Goal: Information Seeking & Learning: Understand process/instructions

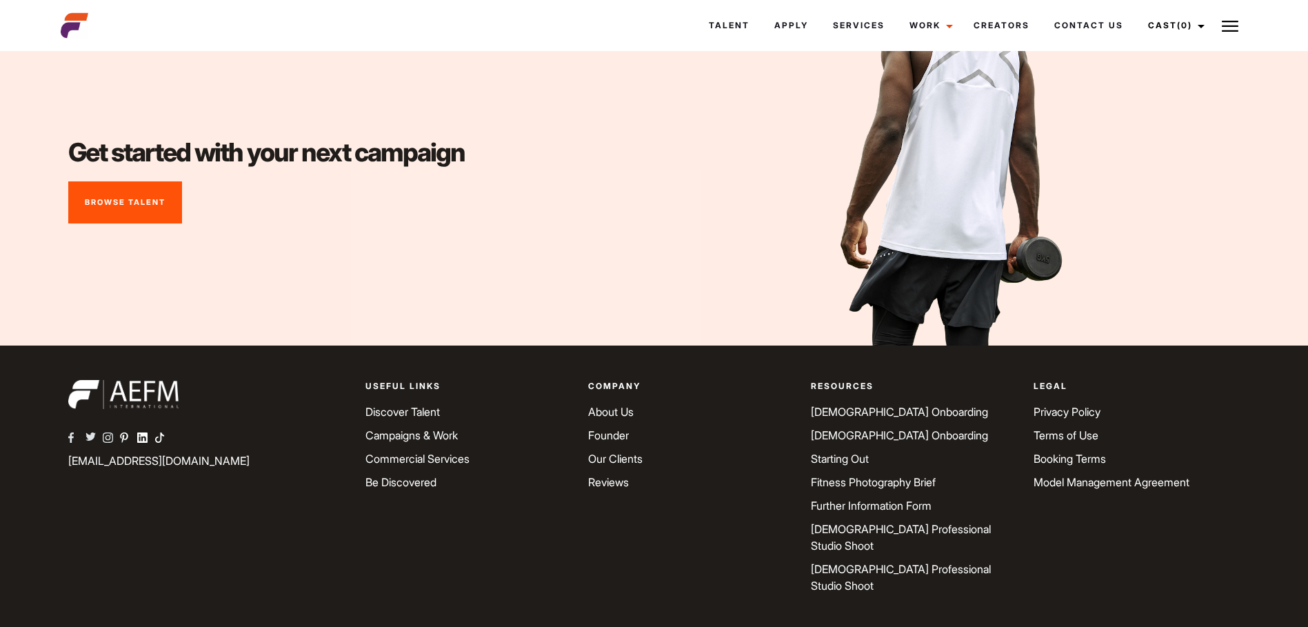
scroll to position [5612, 0]
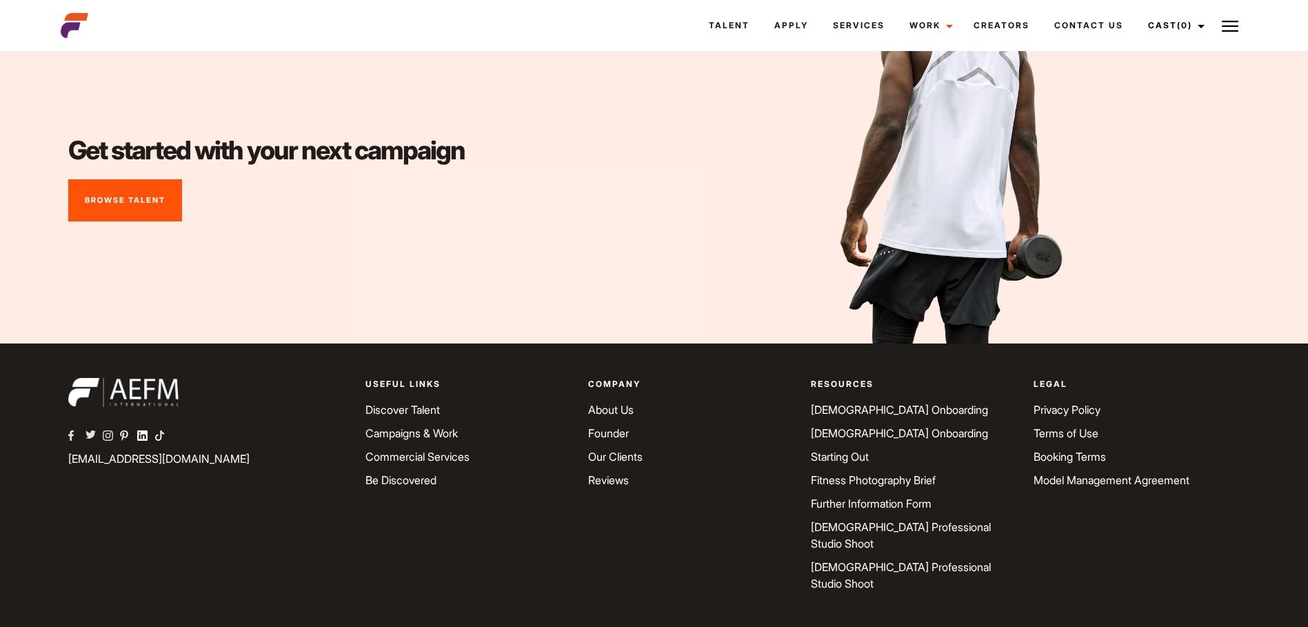
click at [600, 414] on link "About Us" at bounding box center [611, 410] width 46 height 14
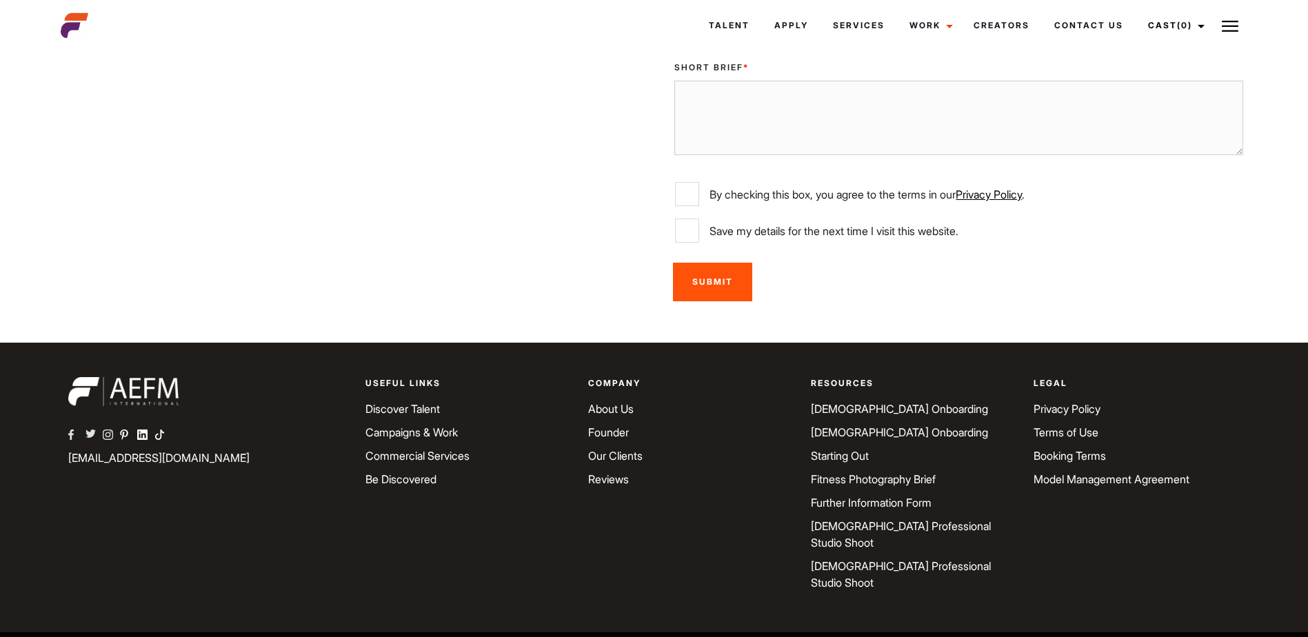
scroll to position [2900, 0]
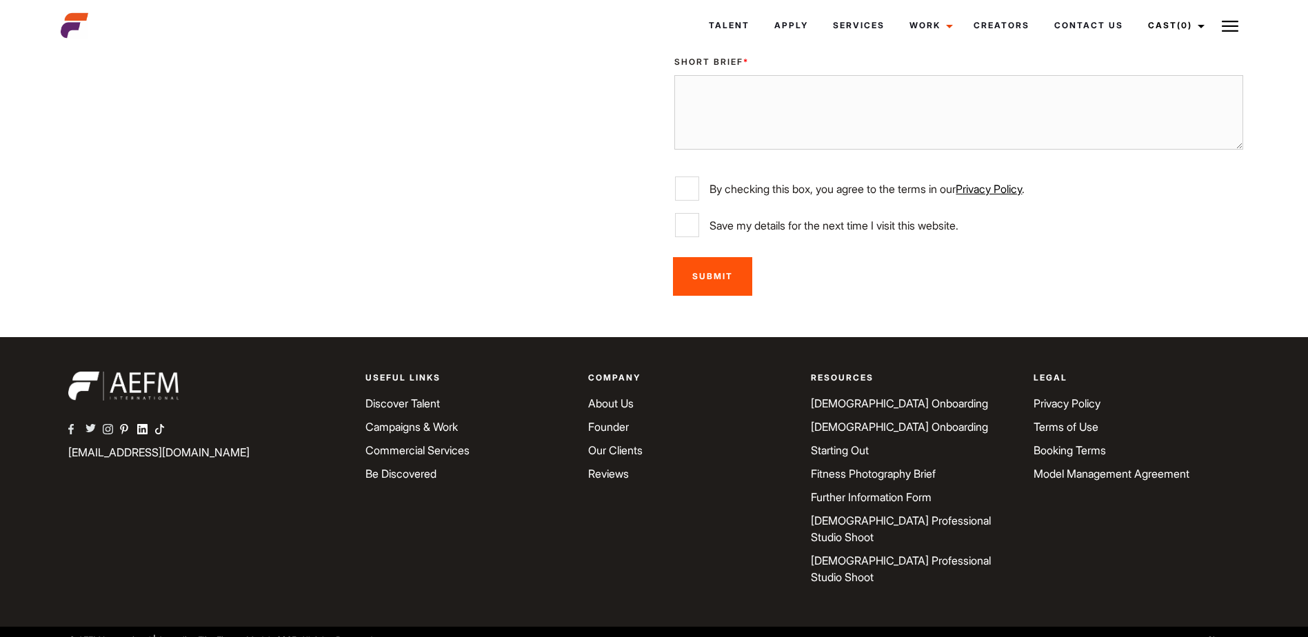
click at [857, 410] on link "[DEMOGRAPHIC_DATA] Onboarding" at bounding box center [899, 403] width 177 height 14
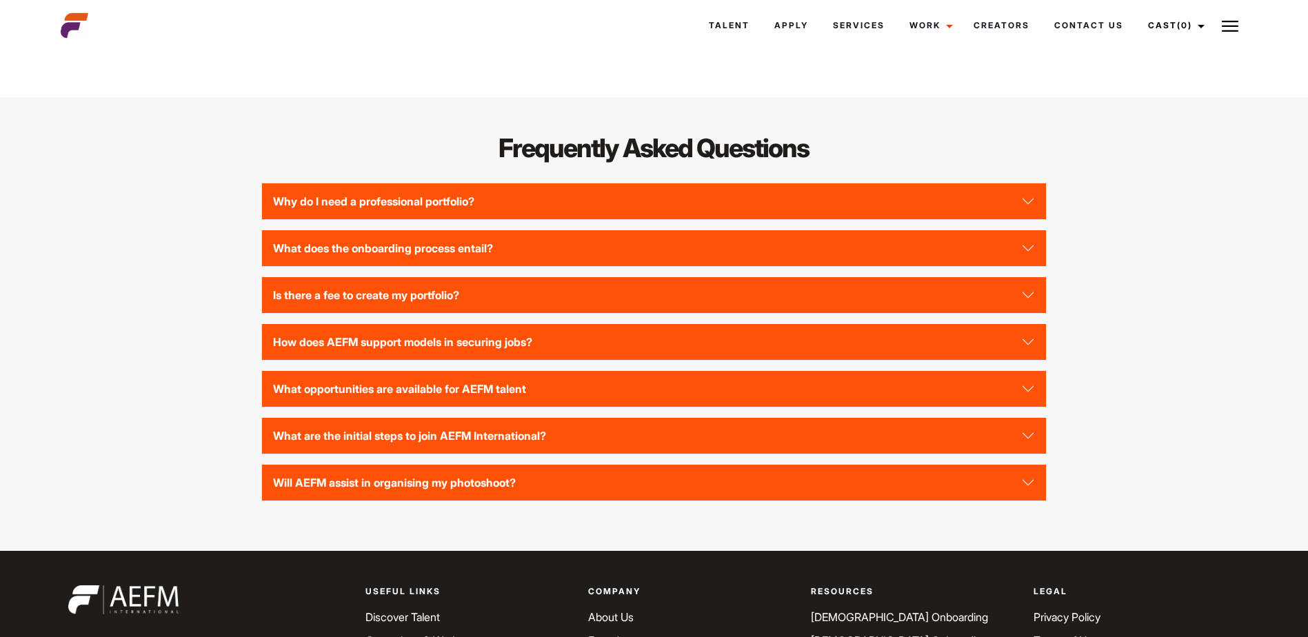
scroll to position [3102, 0]
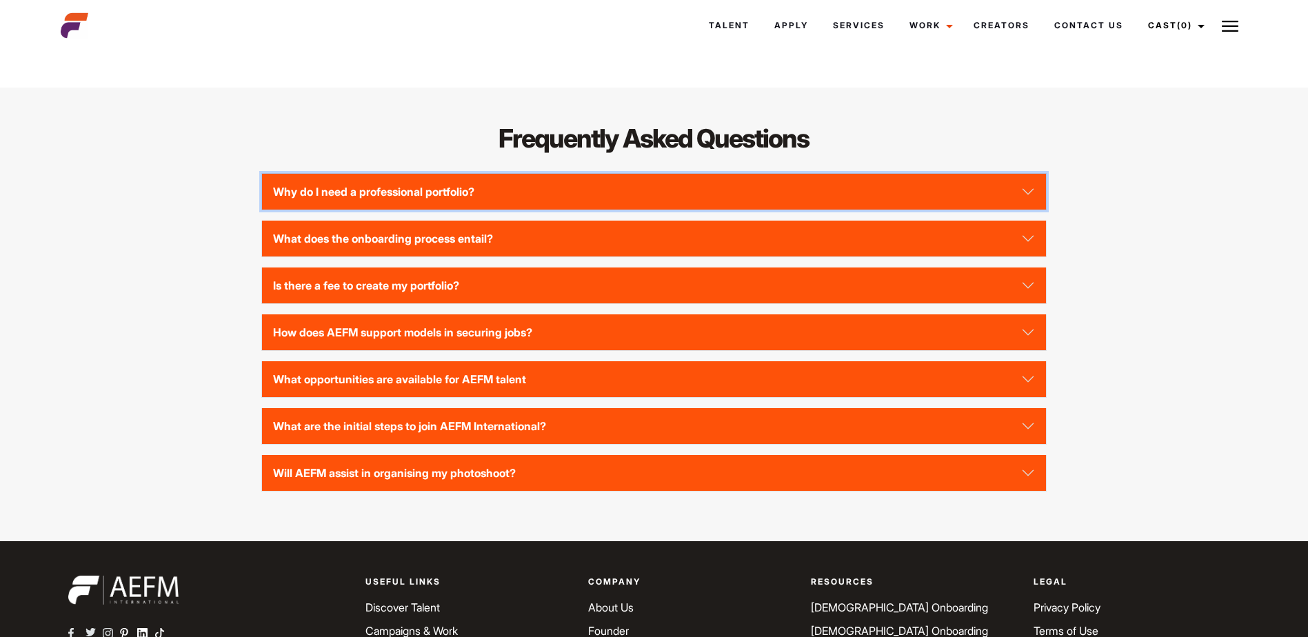
click at [1024, 210] on button "Why do I need a professional portfolio?" at bounding box center [654, 192] width 784 height 36
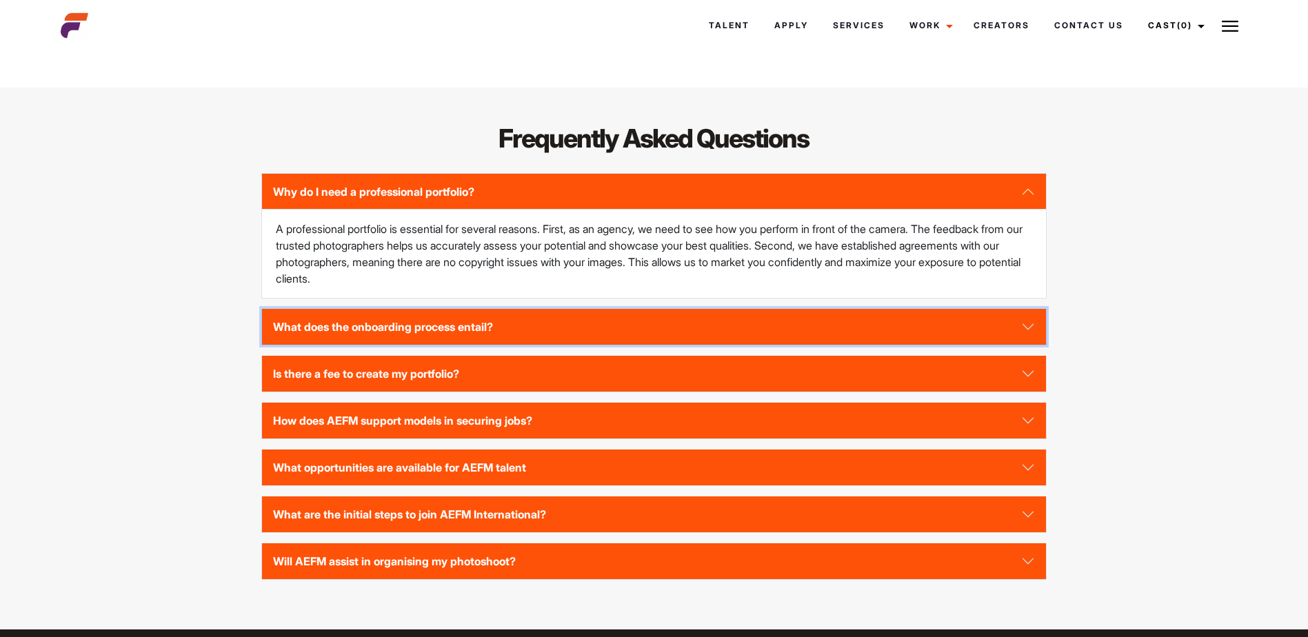
click at [1023, 345] on button "What does the onboarding process entail?" at bounding box center [654, 327] width 784 height 36
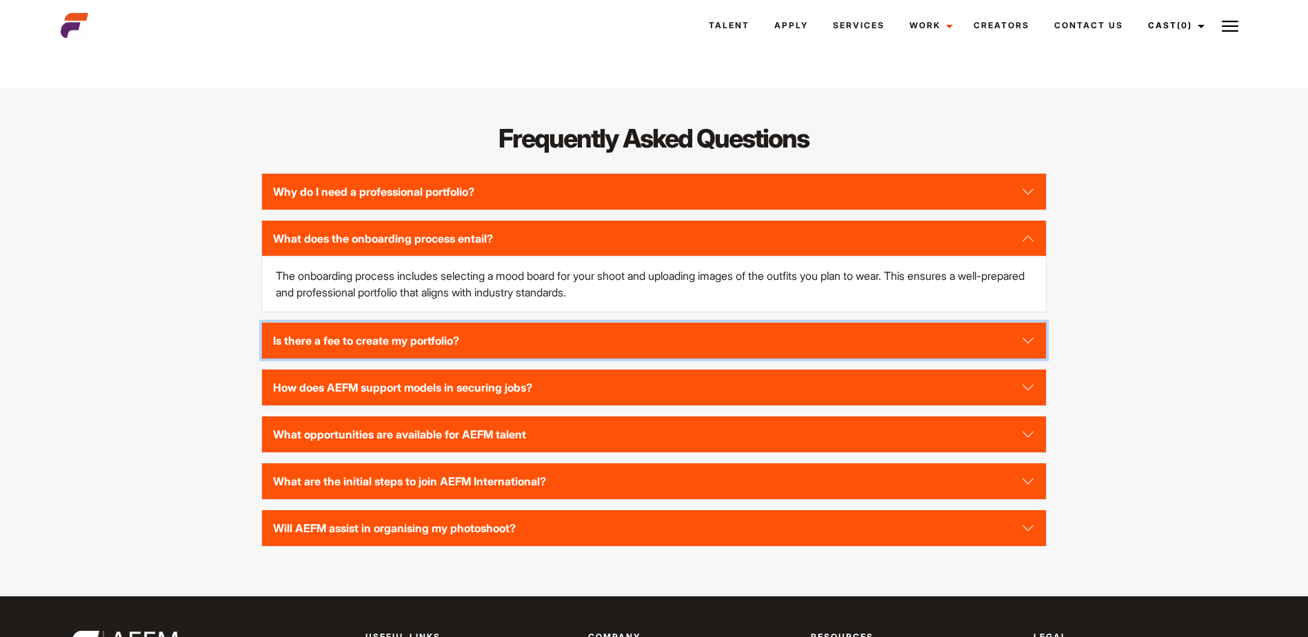
click at [1027, 358] on button "Is there a fee to create my portfolio?" at bounding box center [654, 341] width 784 height 36
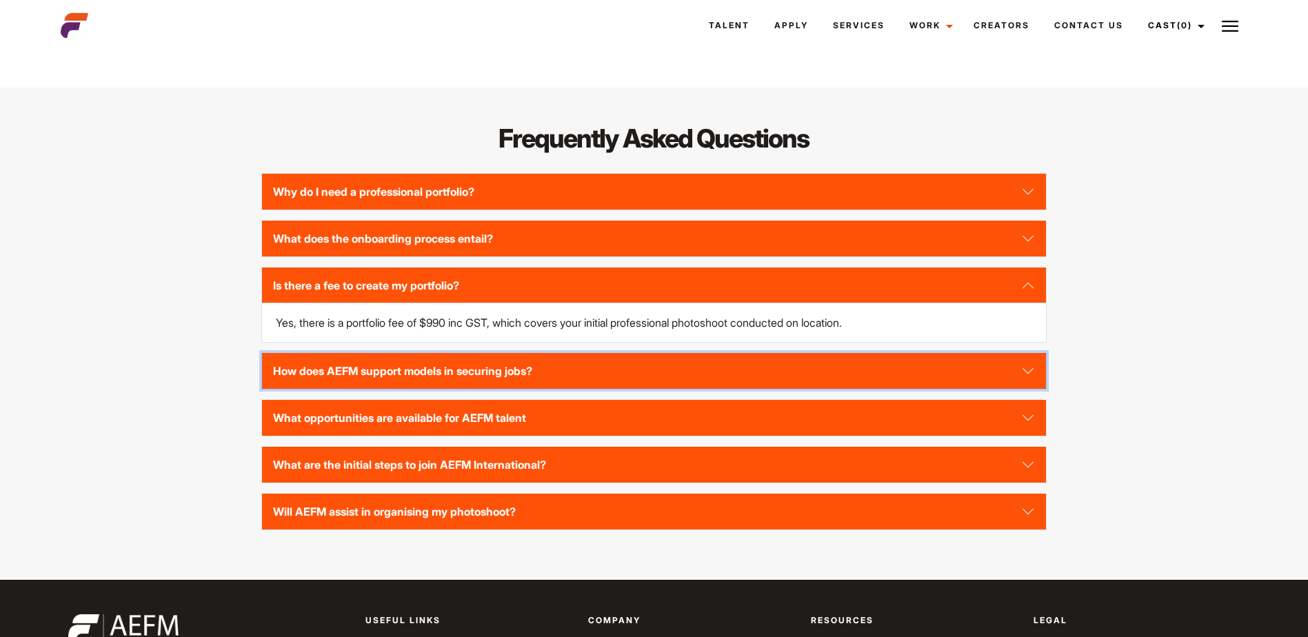
click at [1024, 389] on button "How does AEFM support models in securing jobs?" at bounding box center [654, 371] width 784 height 36
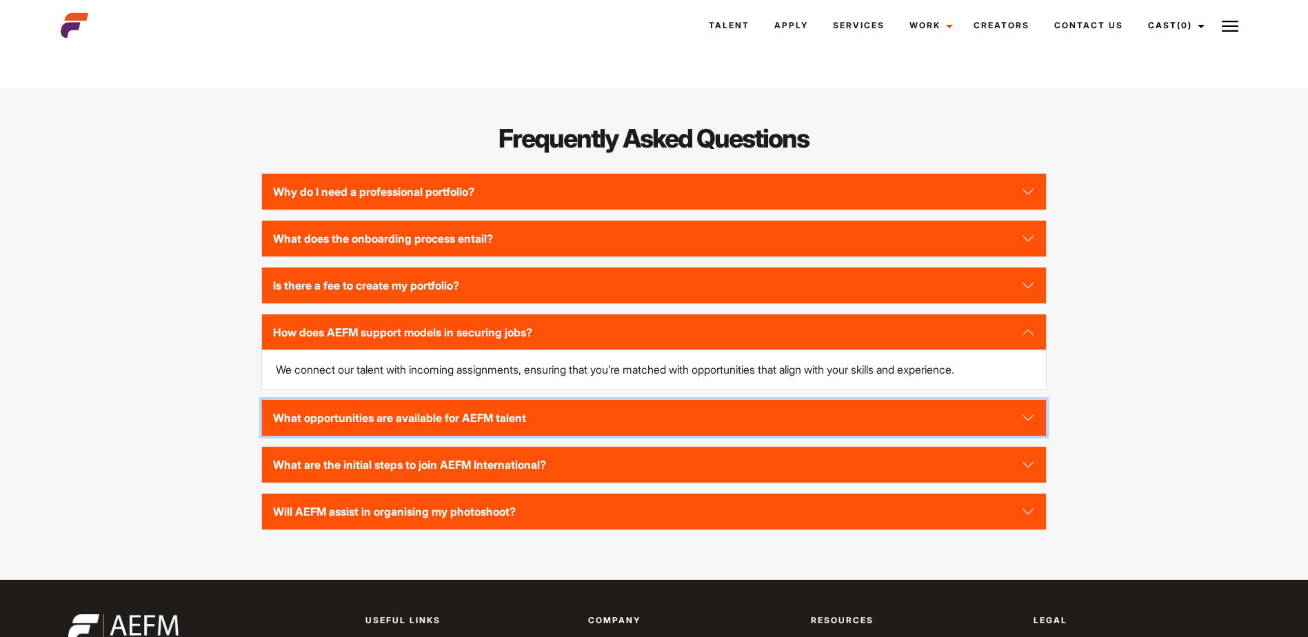
click at [1025, 436] on button "What opportunities are available for AEFM talent" at bounding box center [654, 418] width 784 height 36
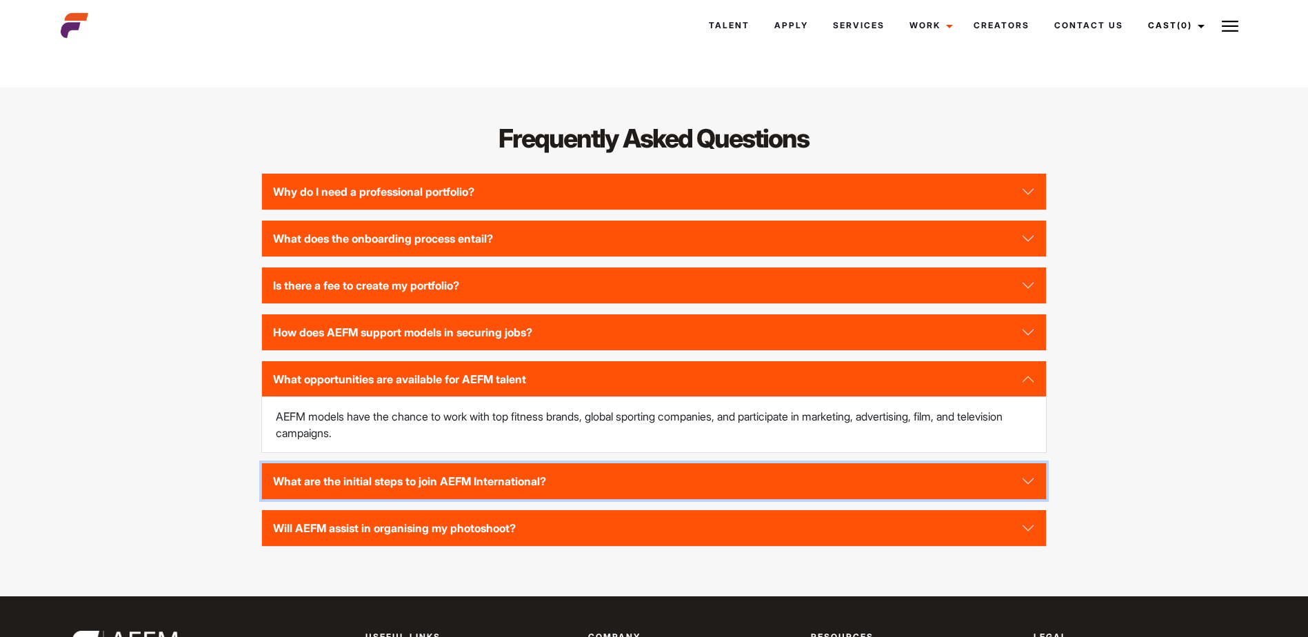
click at [483, 499] on button "What are the initial steps to join AEFM International?" at bounding box center [654, 481] width 784 height 36
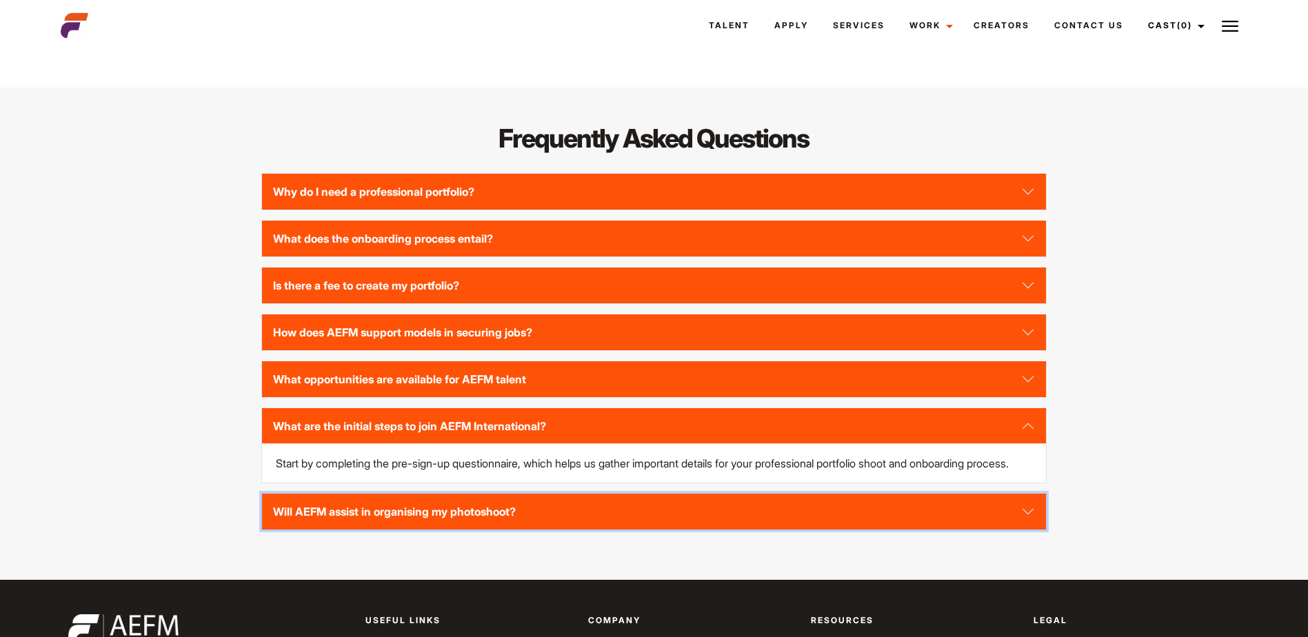
click at [443, 529] on button "Will AEFM assist in organising my photoshoot?" at bounding box center [654, 512] width 784 height 36
